Goal: Information Seeking & Learning: Learn about a topic

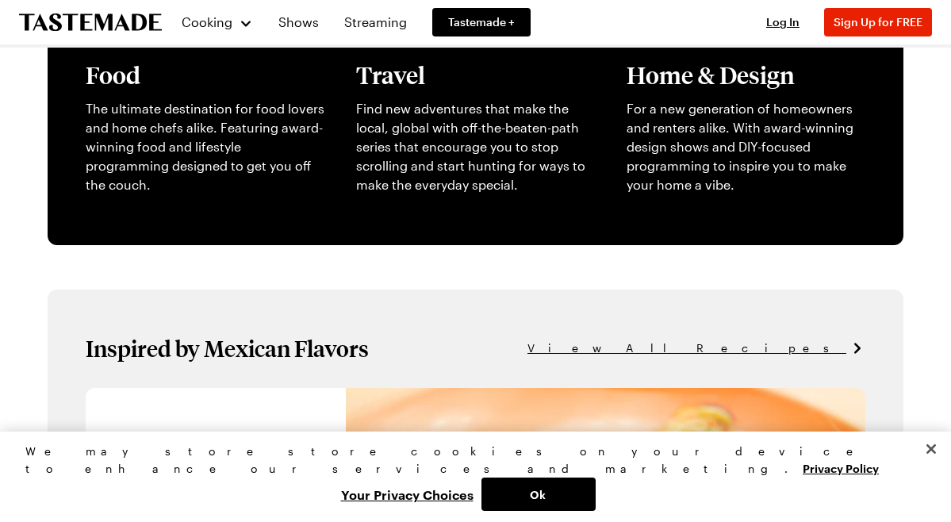
scroll to position [636, 0]
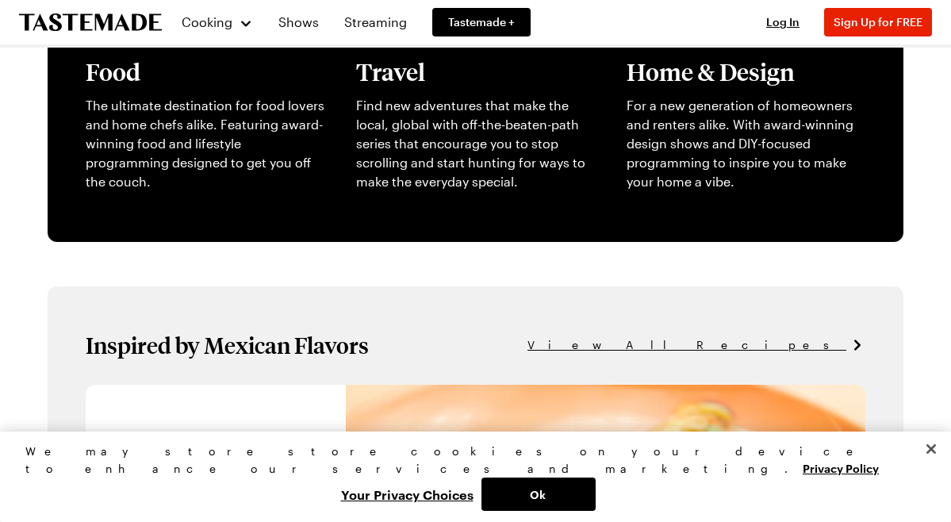
click at [781, 344] on span "View All Recipes" at bounding box center [687, 344] width 319 height 17
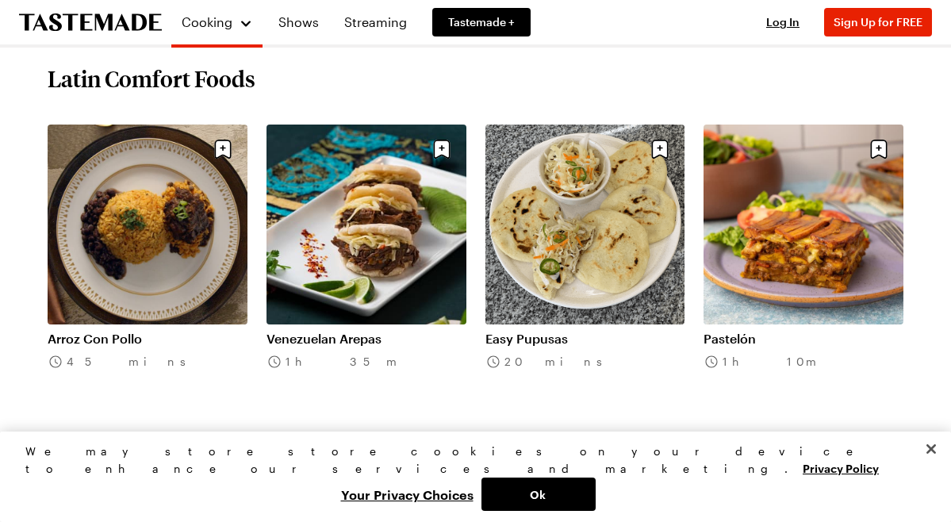
scroll to position [601, 0]
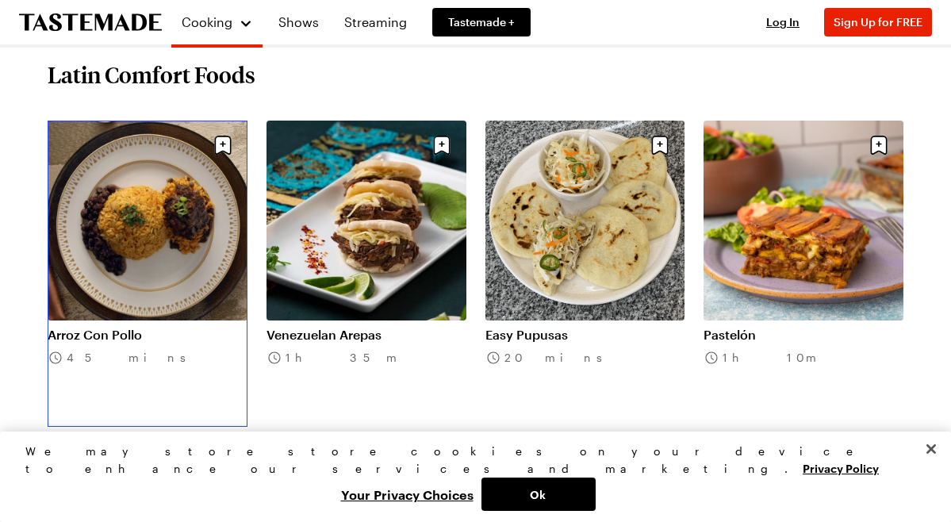
click at [189, 327] on link "Arroz Con Pollo" at bounding box center [148, 335] width 200 height 16
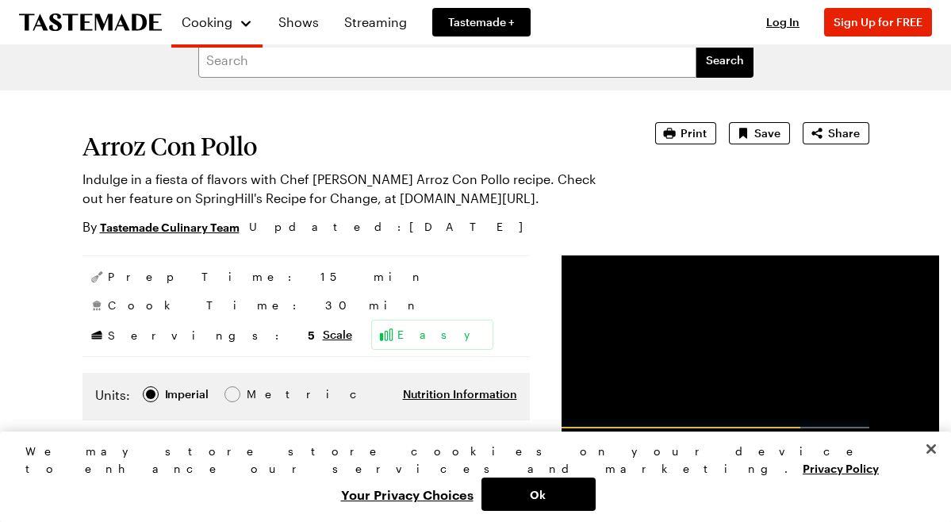
scroll to position [22, 0]
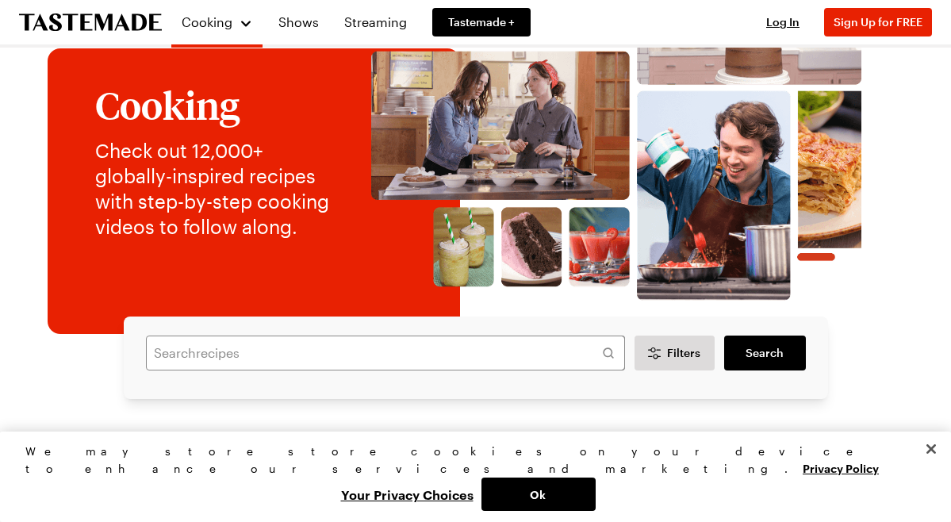
scroll to position [84, 0]
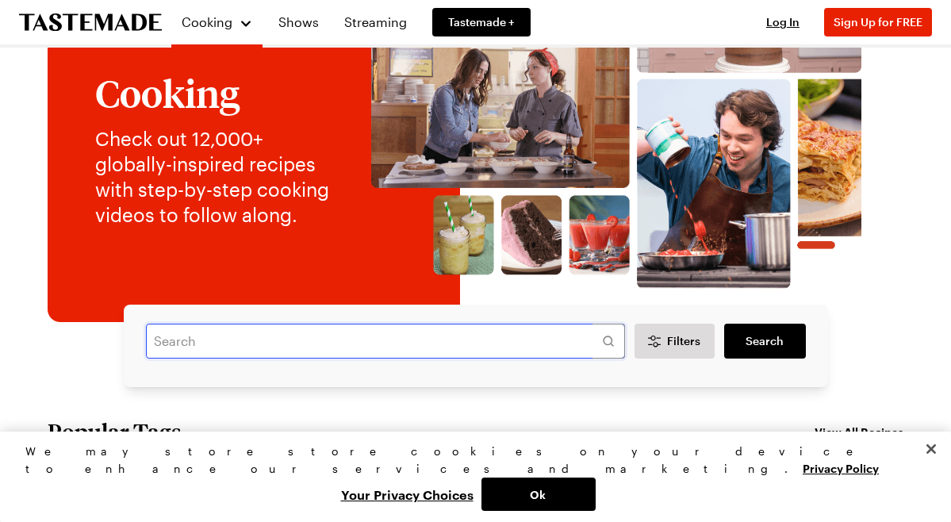
click at [275, 341] on input "text" at bounding box center [385, 341] width 479 height 35
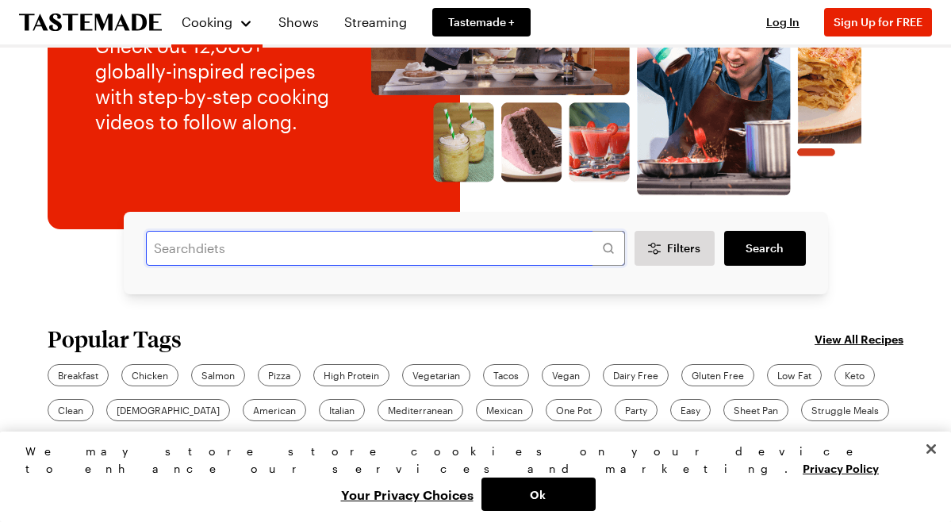
scroll to position [175, 0]
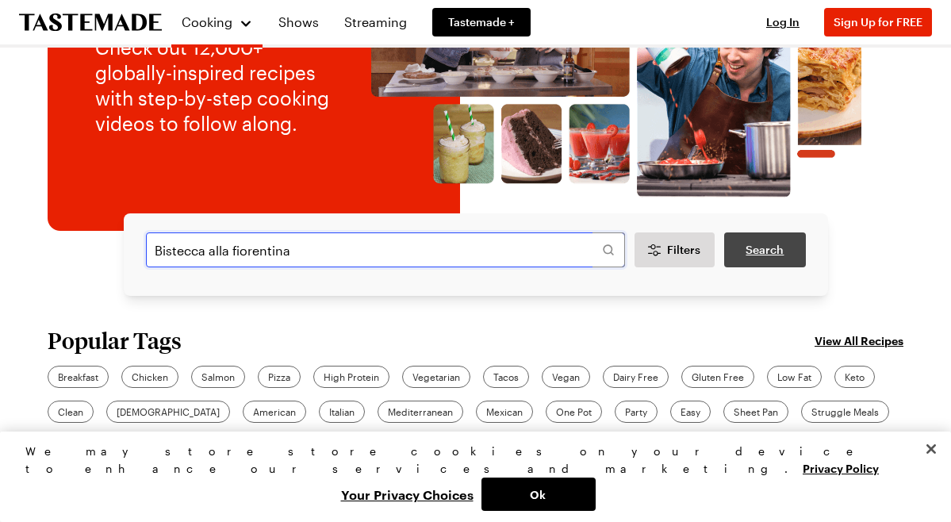
type input "Bistecca alla fiorentina"
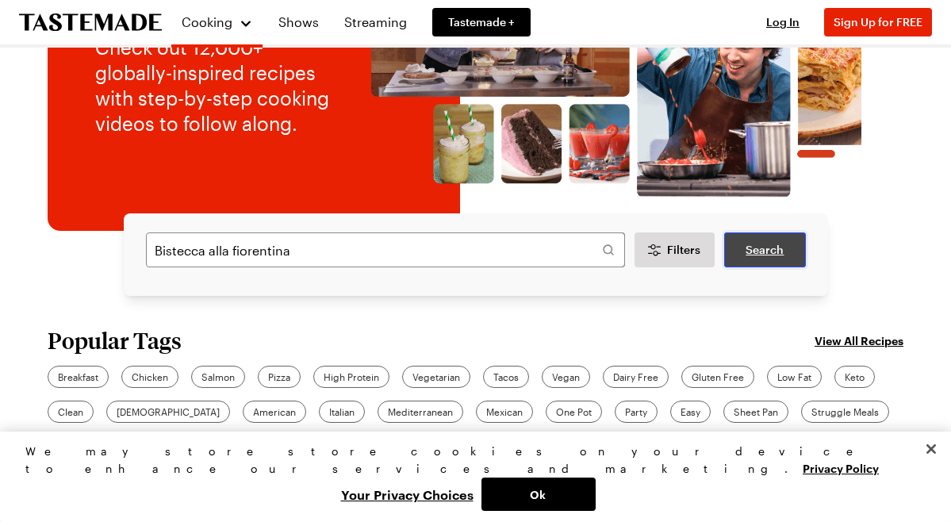
click at [782, 256] on span "Search" at bounding box center [765, 250] width 38 height 16
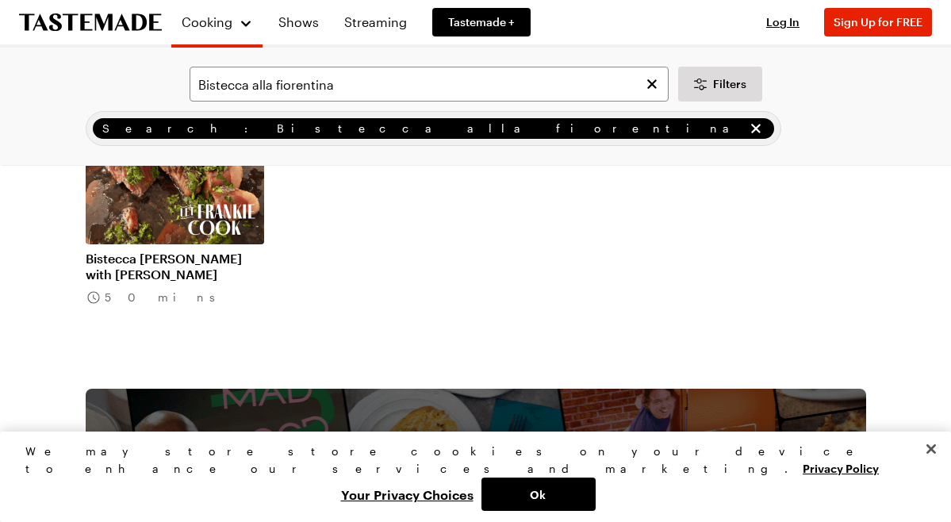
scroll to position [216, 0]
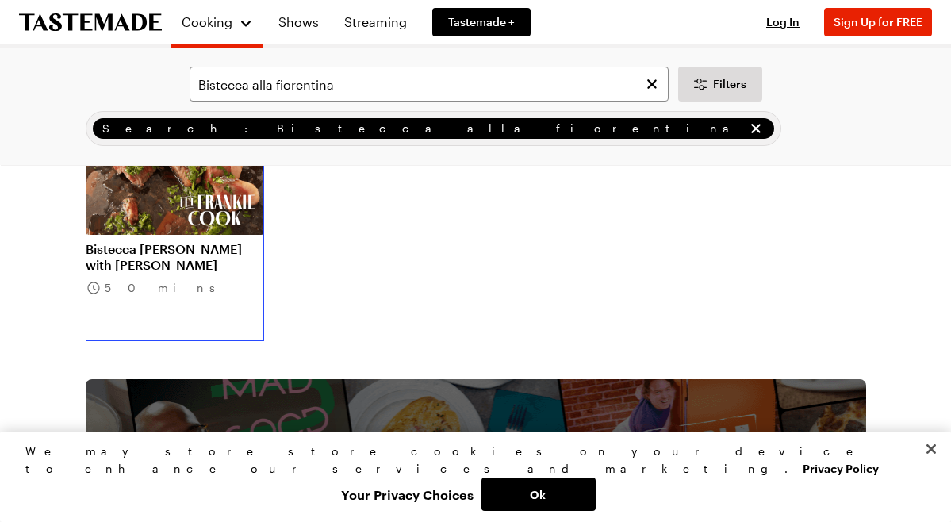
click at [194, 255] on link "Bistecca [PERSON_NAME] with [PERSON_NAME]" at bounding box center [175, 257] width 179 height 32
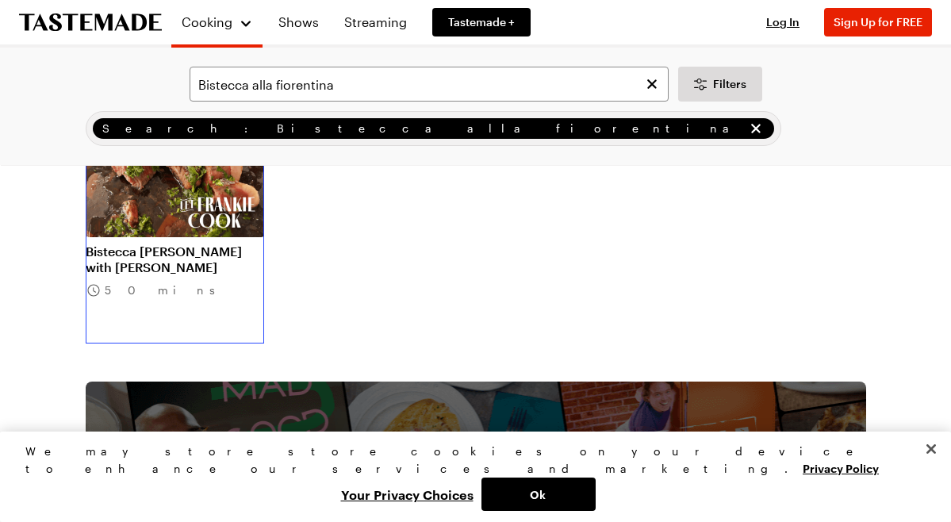
scroll to position [217, 0]
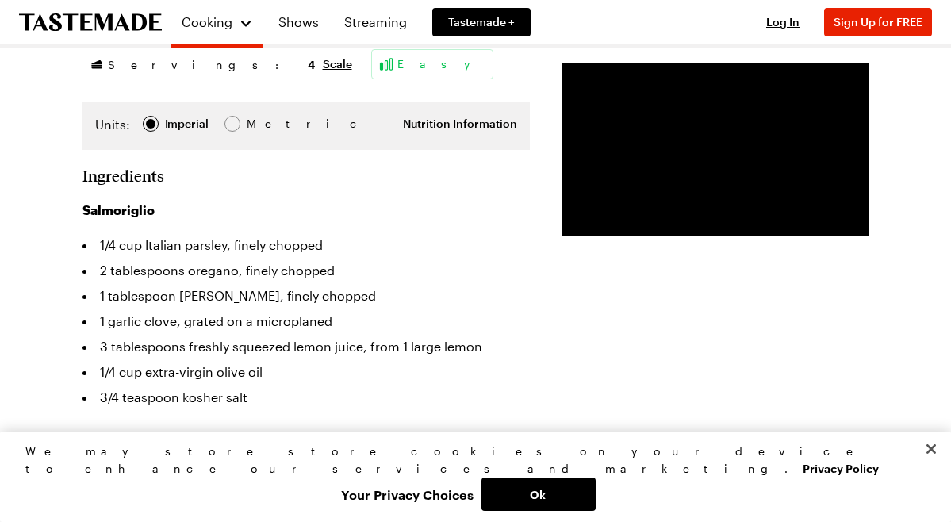
scroll to position [409, 0]
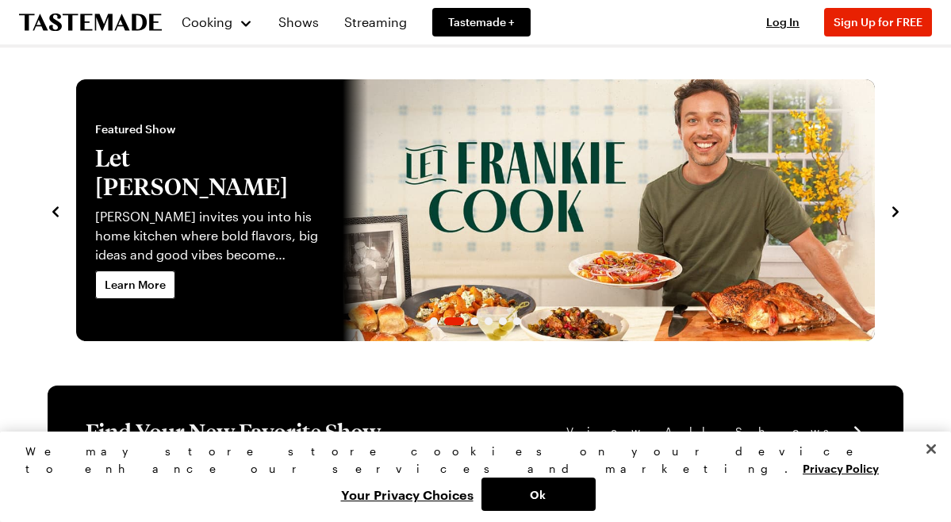
click at [76, 202] on link "Let Frankie Cook" at bounding box center [76, 210] width 0 height 262
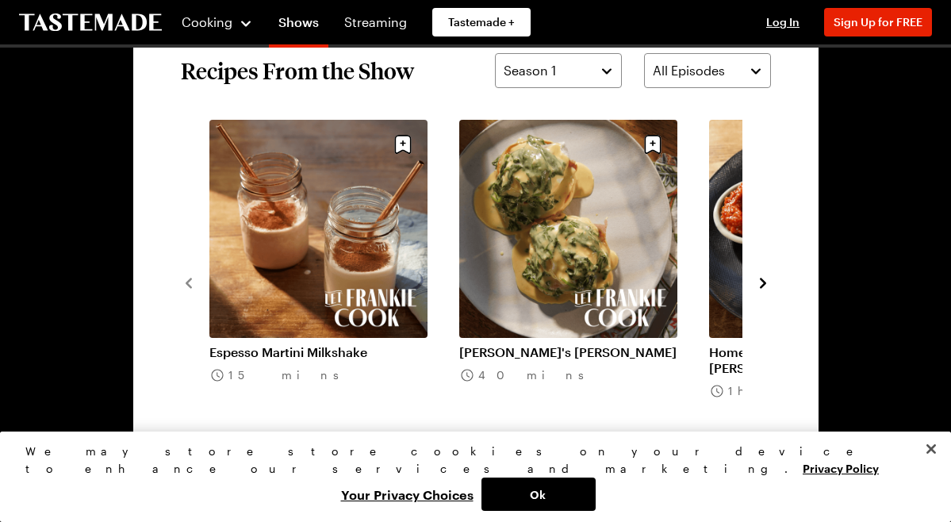
scroll to position [1144, 0]
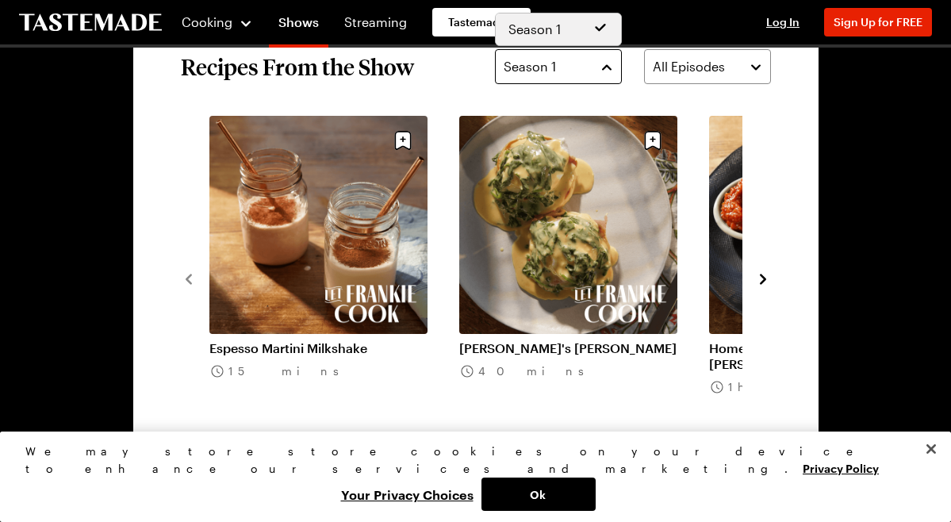
click at [609, 69] on button "Season 1" at bounding box center [558, 66] width 127 height 35
click at [751, 67] on div "Season 1 All Episodes" at bounding box center [633, 66] width 276 height 35
click at [751, 67] on button "All Episodes" at bounding box center [707, 66] width 127 height 35
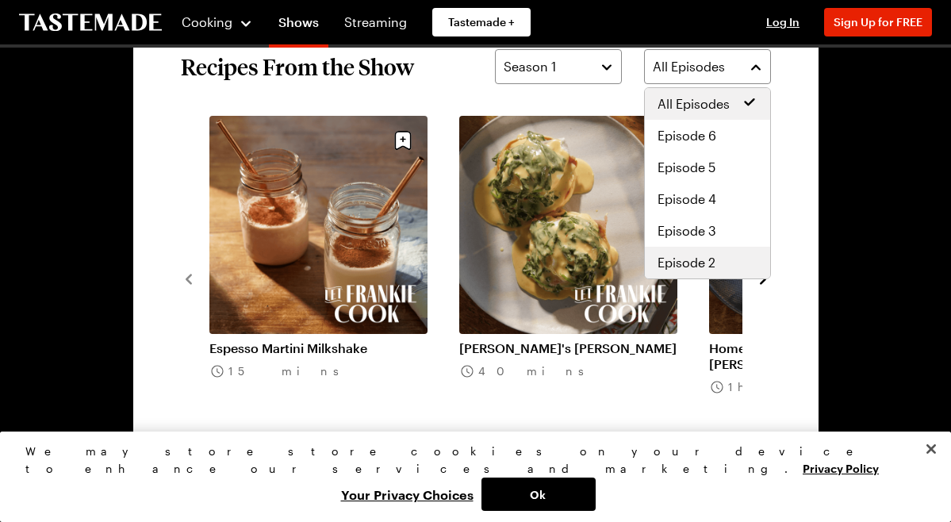
click at [689, 263] on span "Episode 2" at bounding box center [687, 262] width 58 height 19
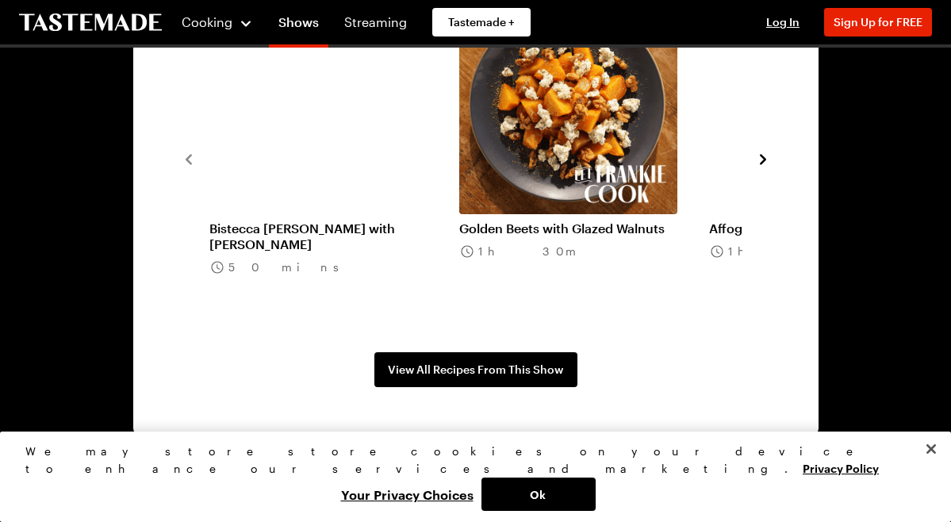
scroll to position [1267, 0]
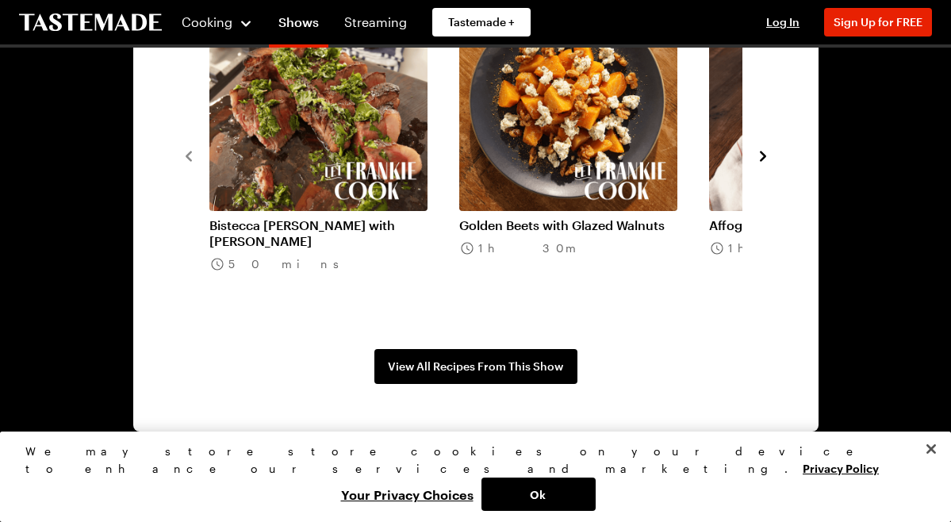
click at [767, 158] on icon "navigate to next item" at bounding box center [763, 156] width 16 height 16
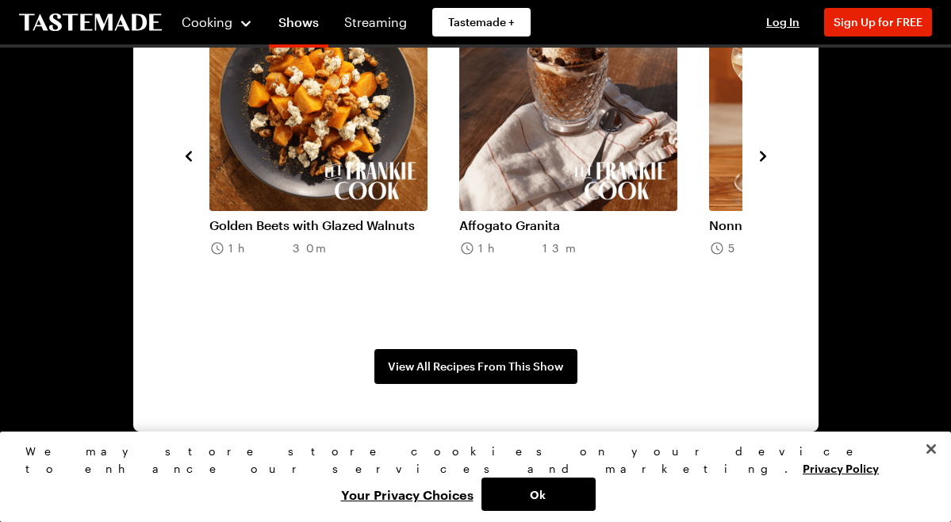
click at [767, 158] on icon "navigate to next item" at bounding box center [763, 156] width 16 height 16
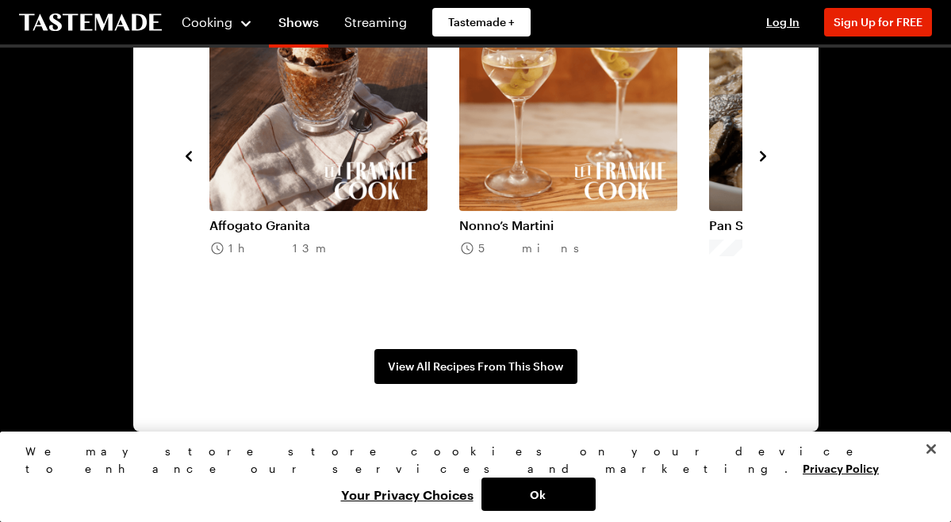
click at [767, 158] on icon "navigate to next item" at bounding box center [763, 156] width 16 height 16
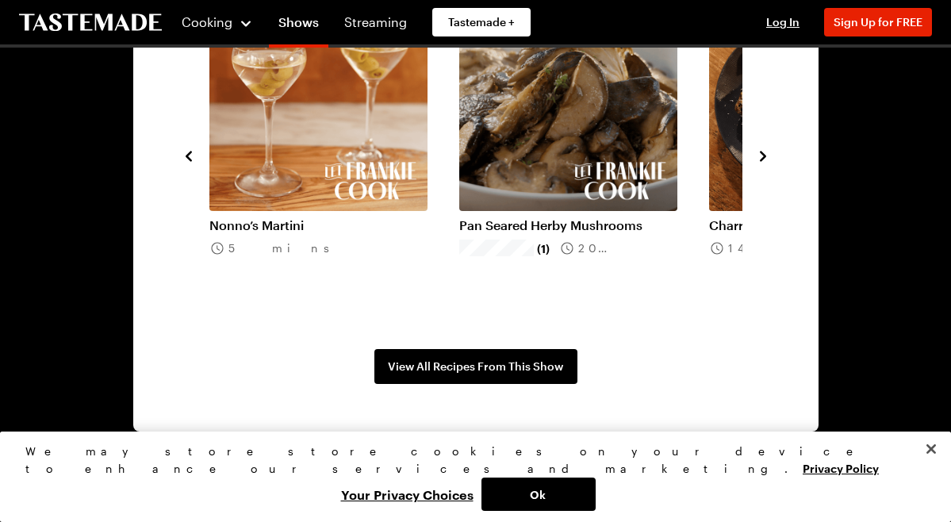
click at [767, 158] on icon "navigate to next item" at bounding box center [763, 156] width 16 height 16
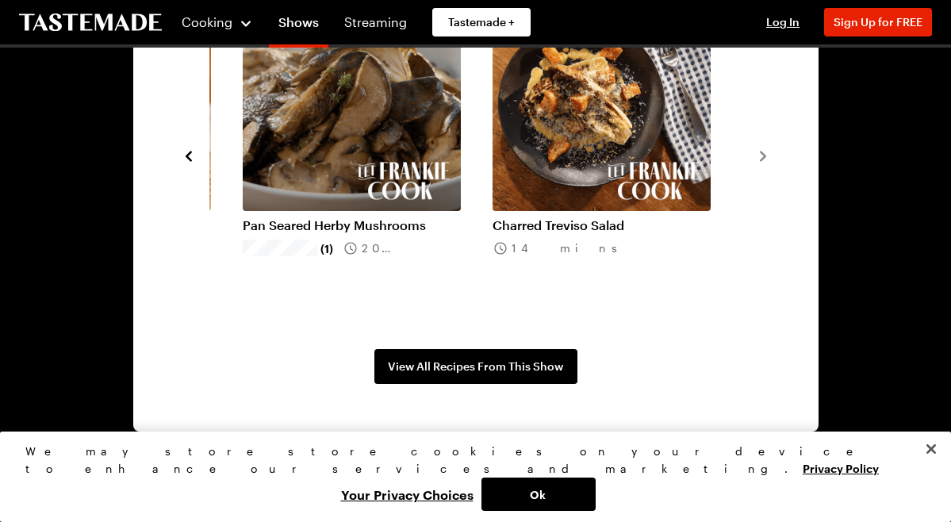
click at [194, 156] on icon "navigate to previous item" at bounding box center [189, 156] width 16 height 16
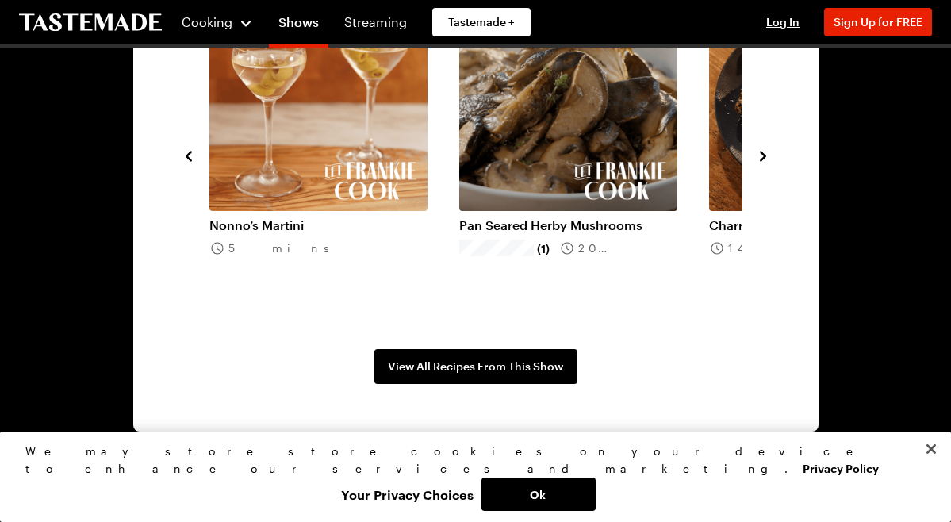
click at [194, 156] on icon "navigate to previous item" at bounding box center [189, 156] width 16 height 16
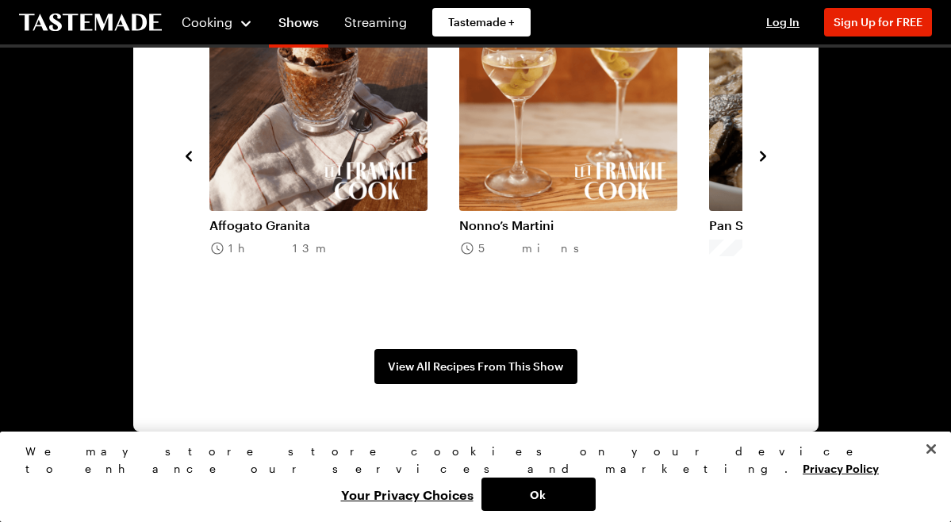
click at [195, 156] on icon "navigate to previous item" at bounding box center [189, 156] width 16 height 16
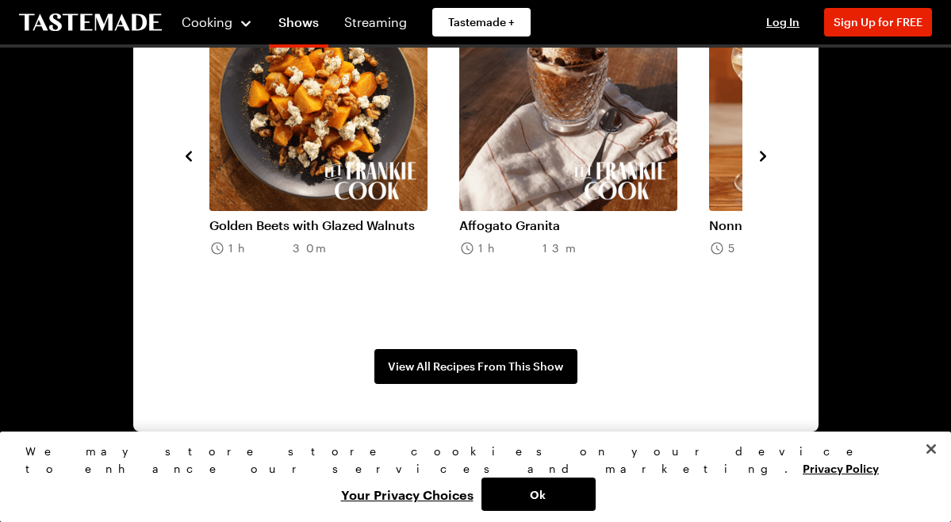
click at [195, 156] on icon "navigate to previous item" at bounding box center [189, 156] width 16 height 16
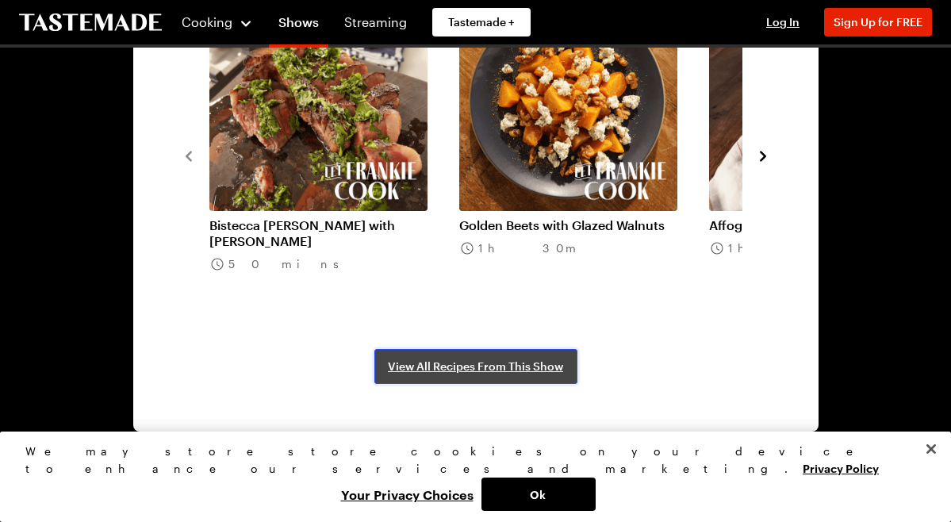
click at [398, 368] on span "View All Recipes From This Show" at bounding box center [475, 367] width 175 height 16
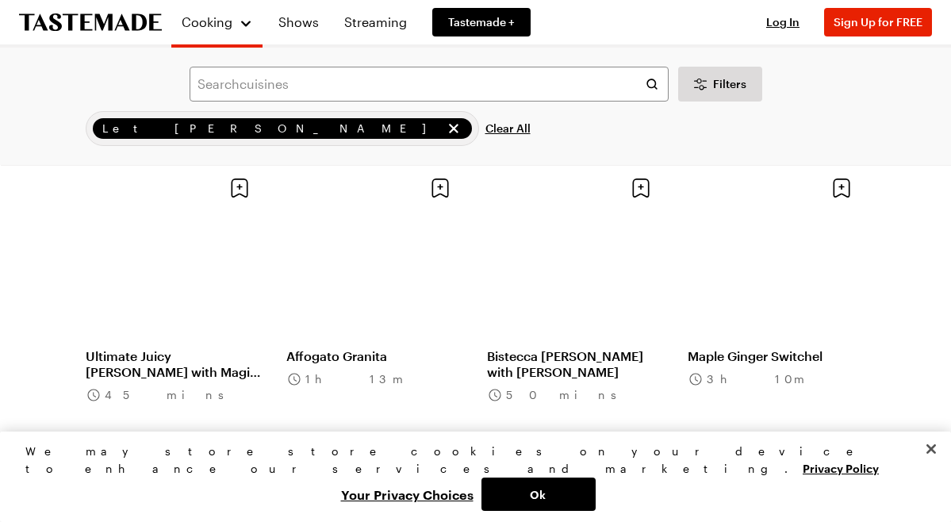
scroll to position [1355, 0]
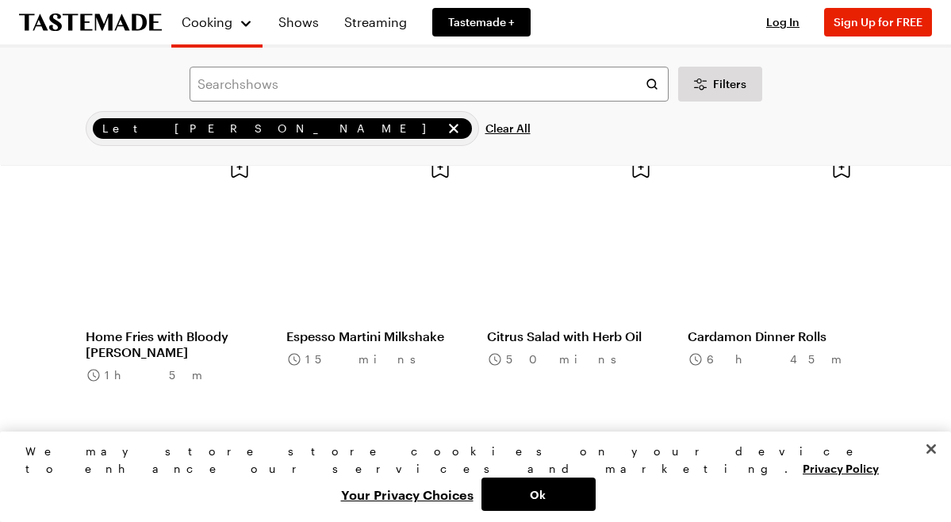
scroll to position [2299, 0]
